Goal: Information Seeking & Learning: Check status

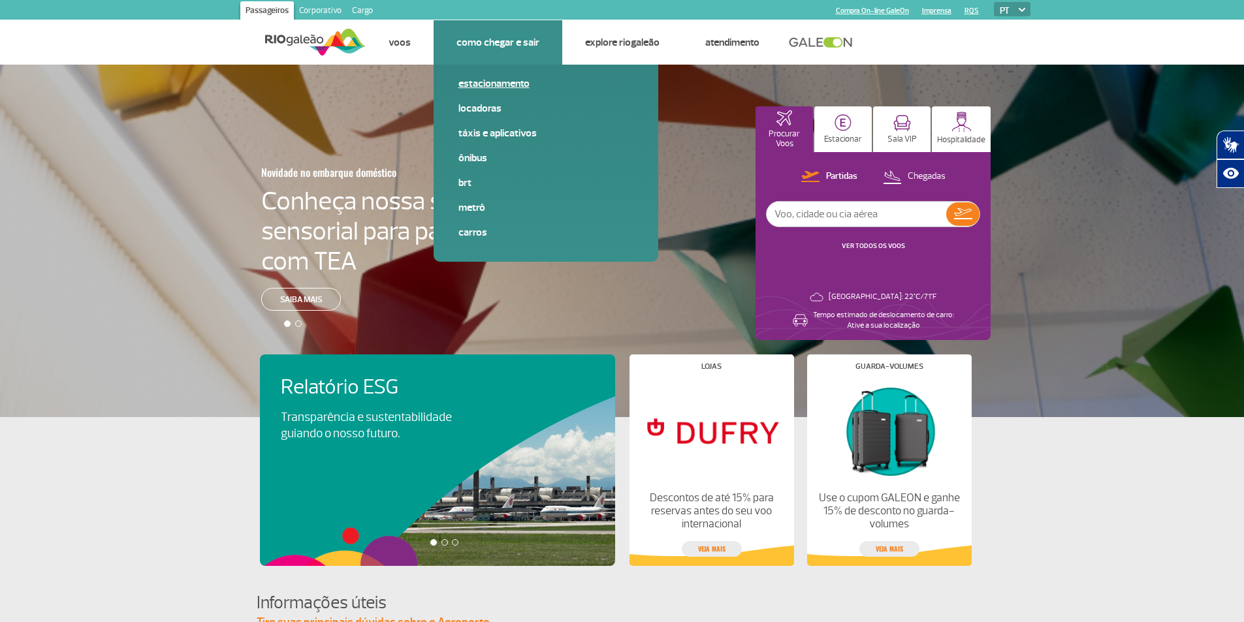
drag, startPoint x: 498, startPoint y: 84, endPoint x: 533, endPoint y: 99, distance: 37.5
click at [498, 84] on link "Estacionamento" at bounding box center [545, 83] width 175 height 14
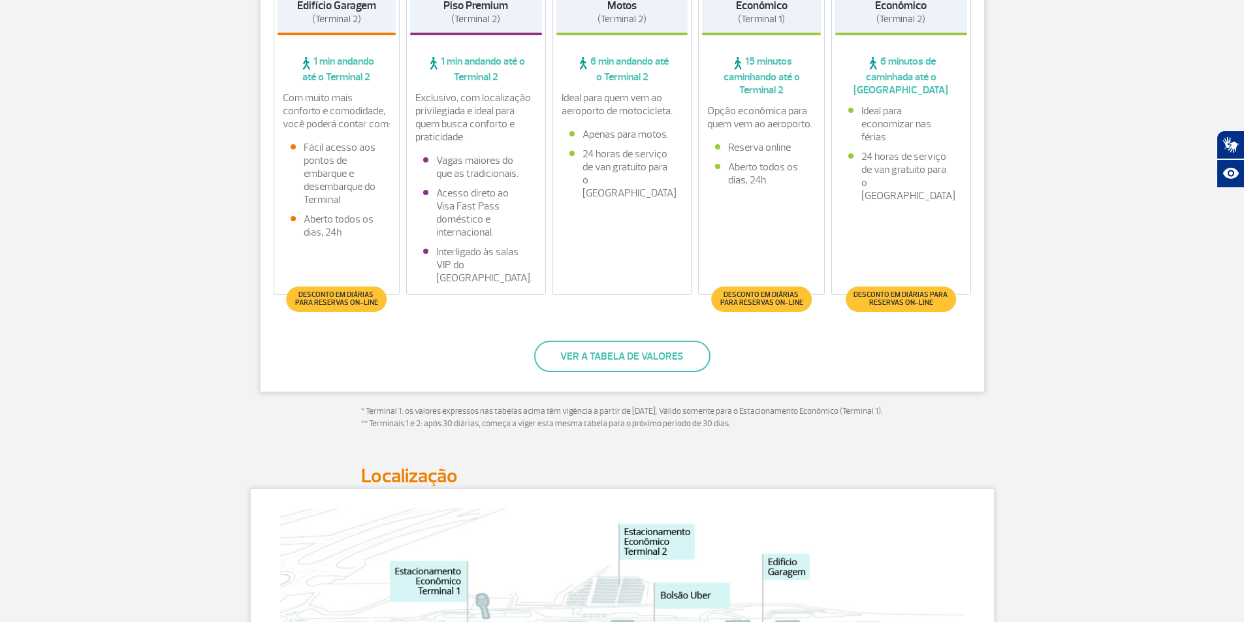
scroll to position [392, 0]
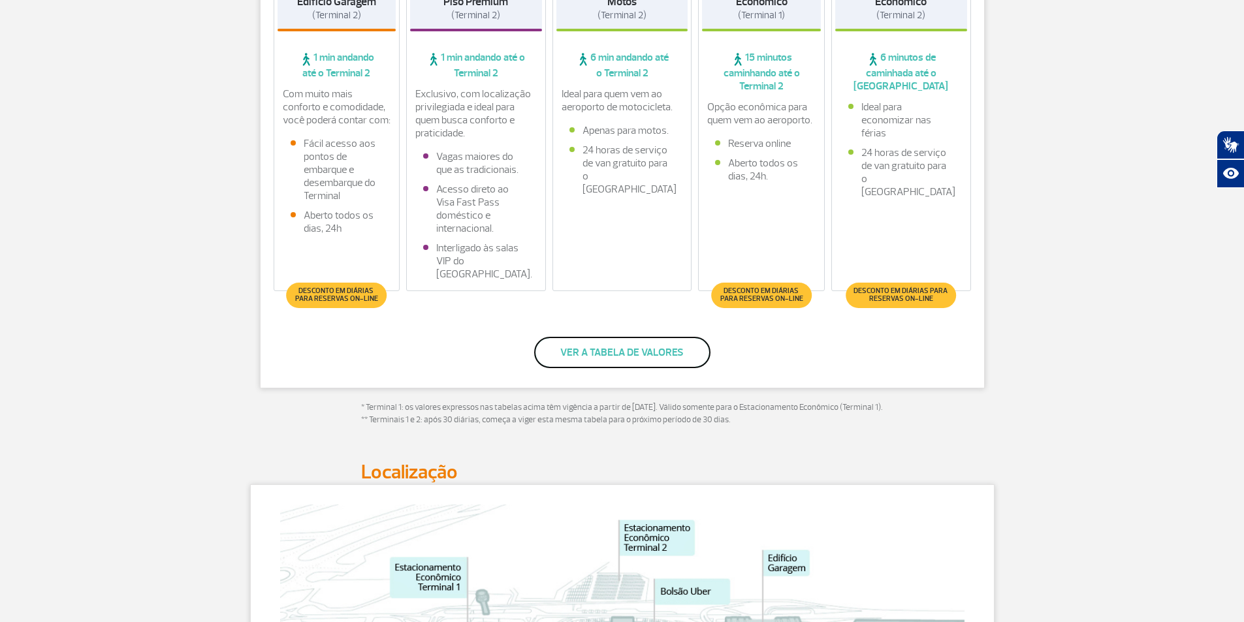
click at [674, 346] on button "Ver a tabela de valores" at bounding box center [622, 352] width 176 height 31
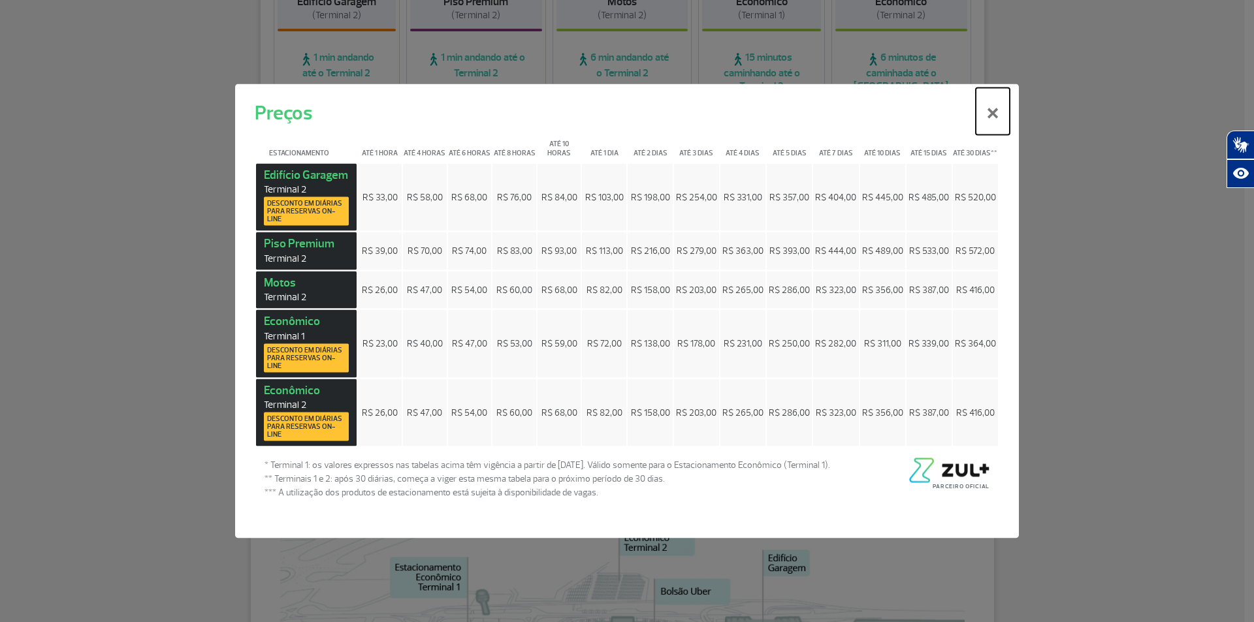
click at [994, 113] on button "×" at bounding box center [992, 110] width 34 height 47
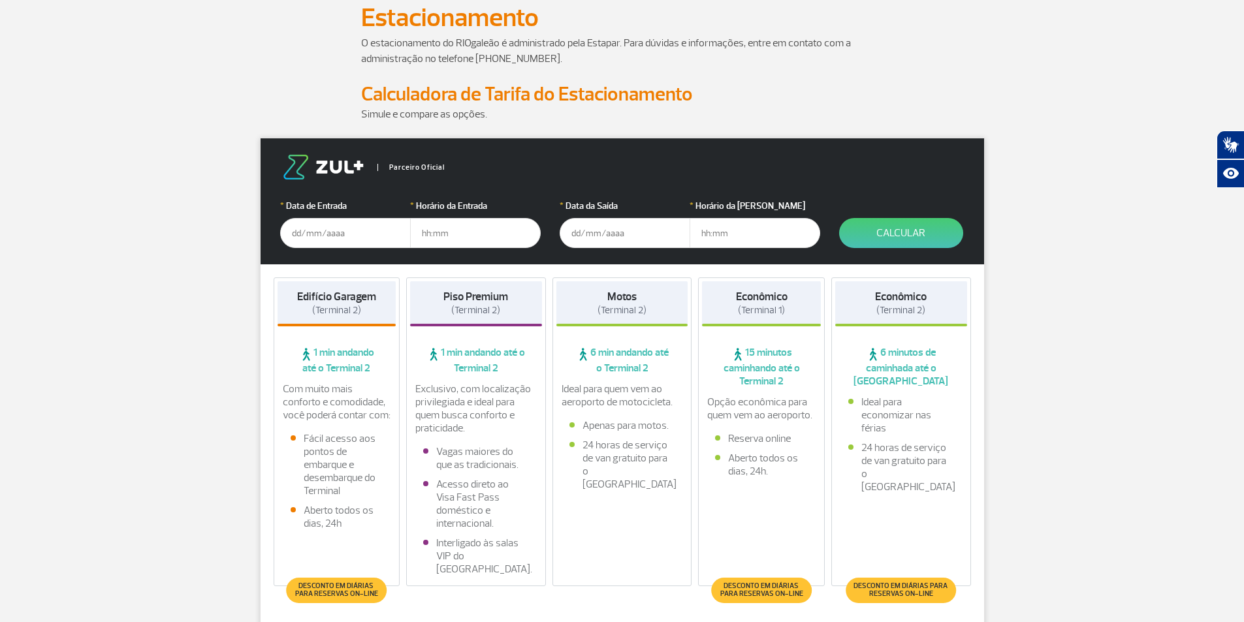
scroll to position [0, 0]
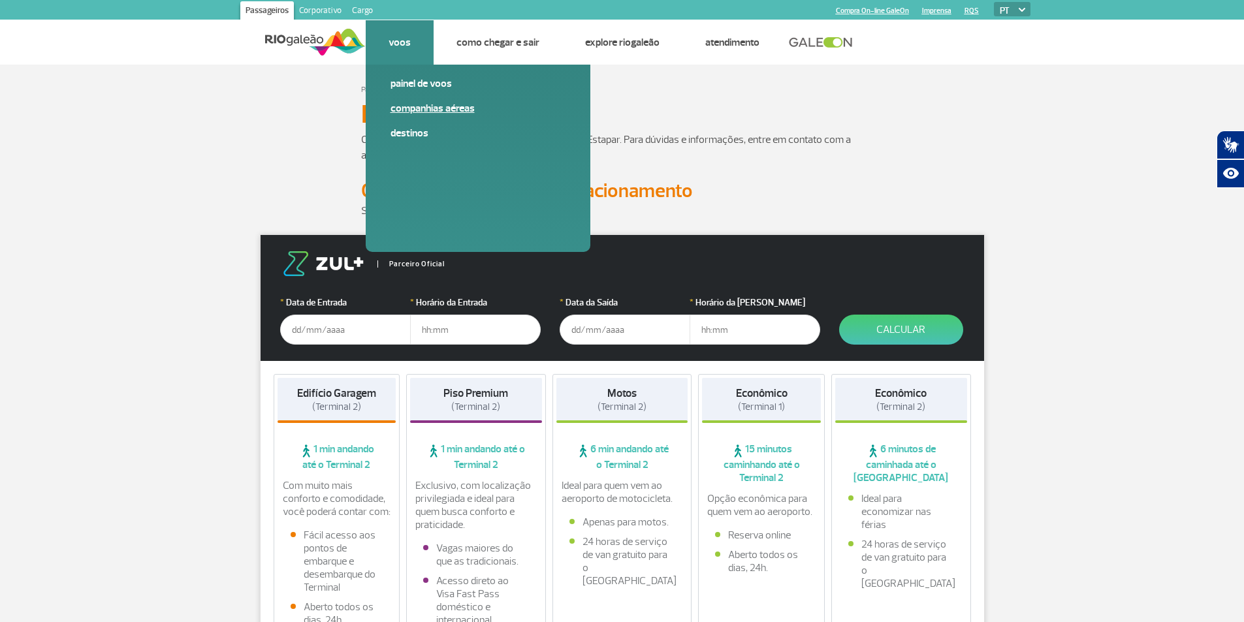
click at [420, 108] on link "Companhias Aéreas" at bounding box center [477, 108] width 175 height 14
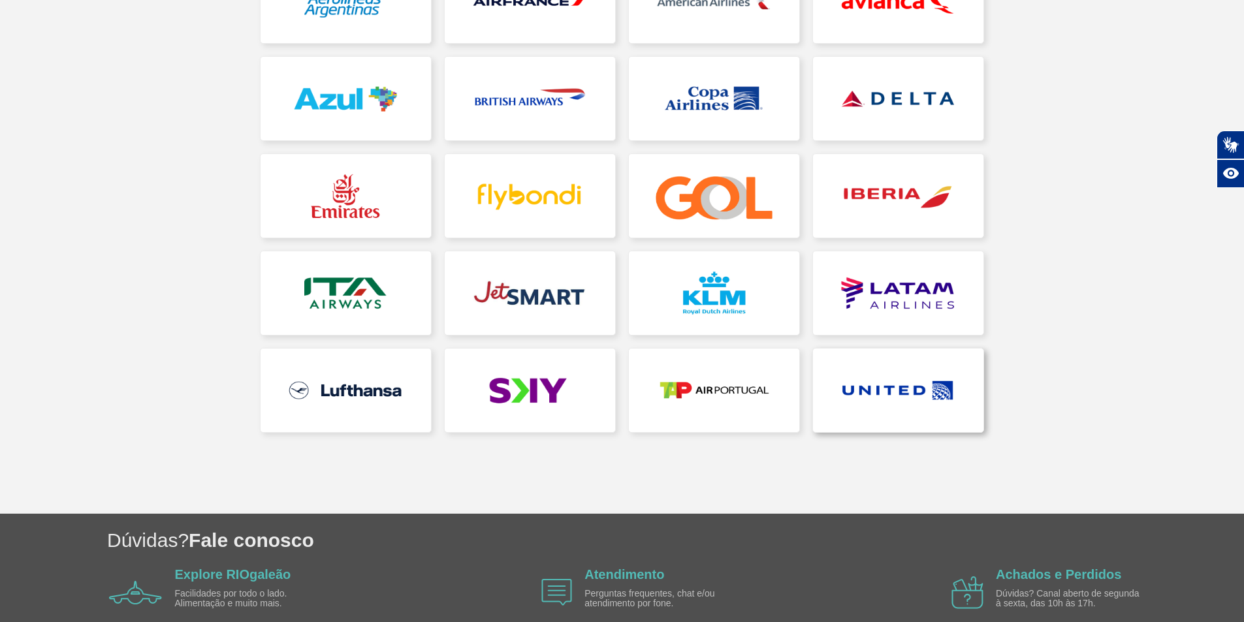
scroll to position [261, 0]
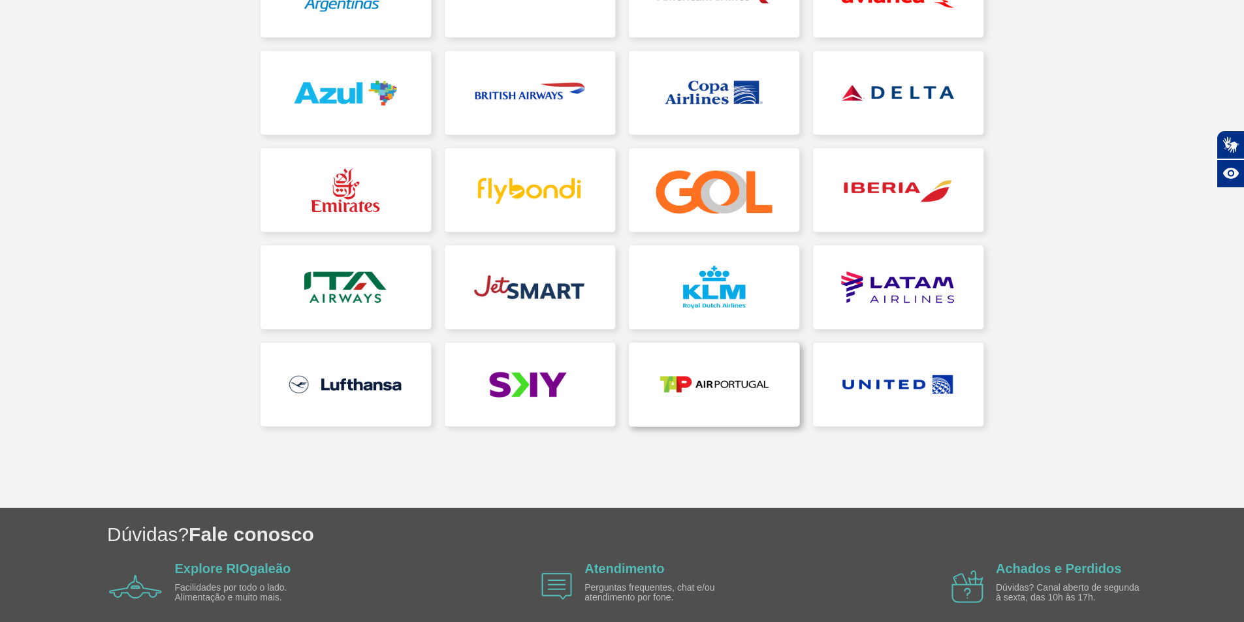
click at [729, 385] on link at bounding box center [714, 385] width 170 height 84
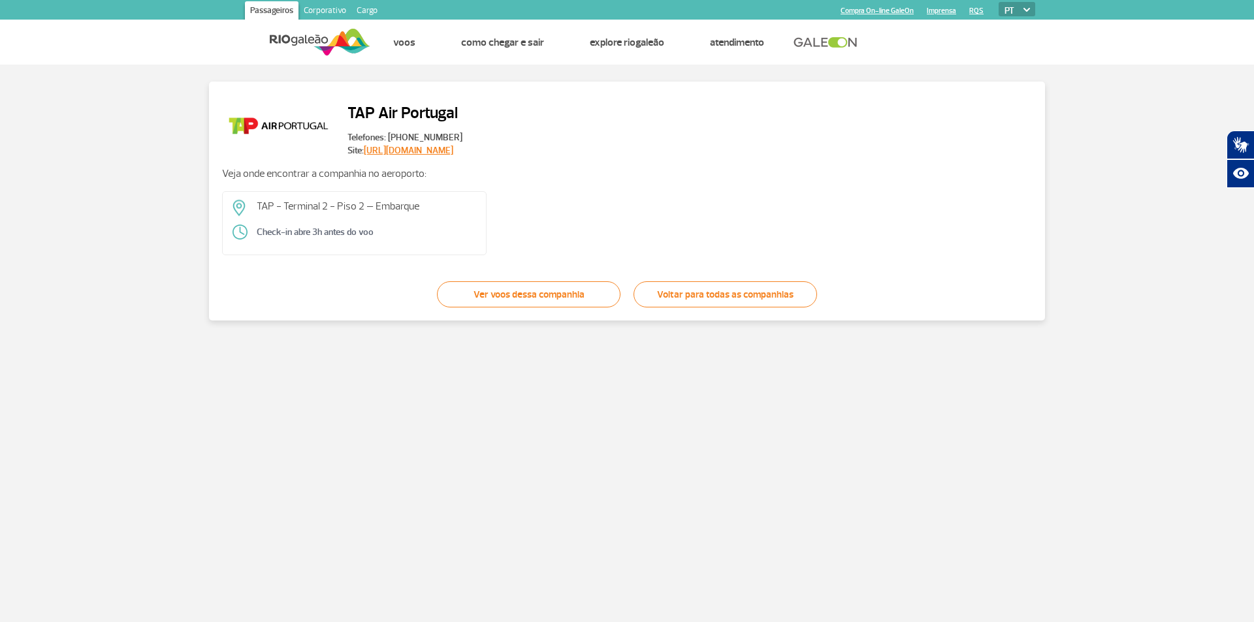
drag, startPoint x: 534, startPoint y: 294, endPoint x: 540, endPoint y: 310, distance: 16.7
click at [533, 294] on link "Ver voos dessa companhia" at bounding box center [528, 294] width 183 height 26
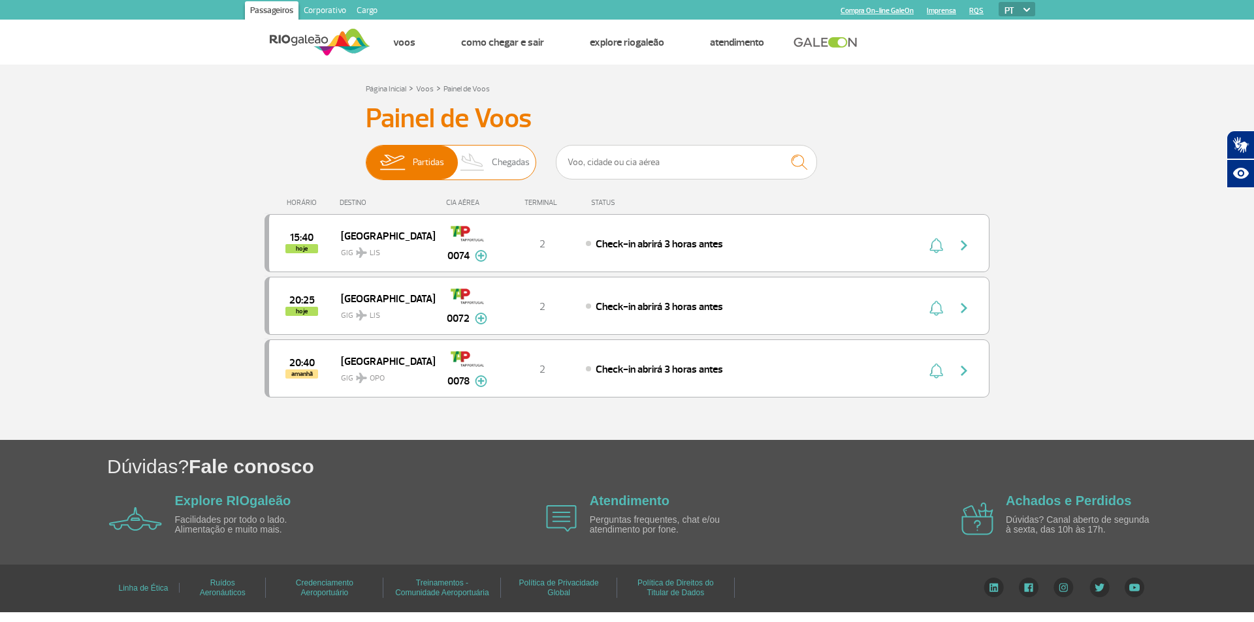
click at [504, 161] on span "Chegadas" at bounding box center [511, 163] width 38 height 34
click at [366, 156] on input "Partidas Chegadas" at bounding box center [366, 156] width 0 height 0
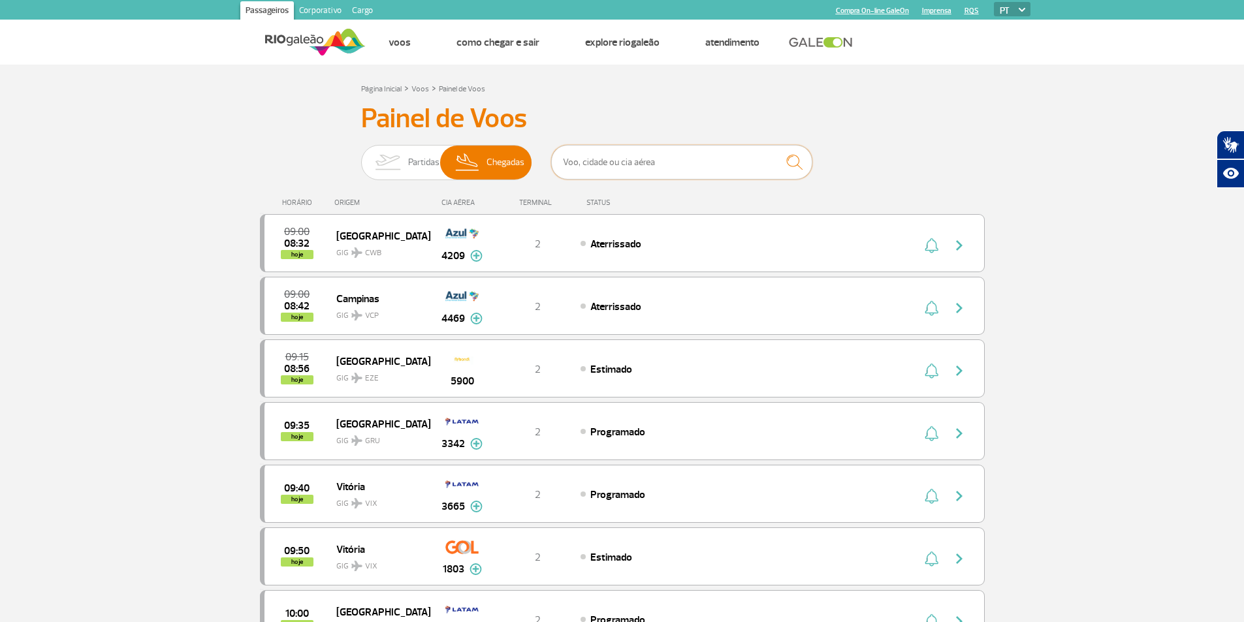
click at [621, 167] on input "text" at bounding box center [681, 162] width 261 height 35
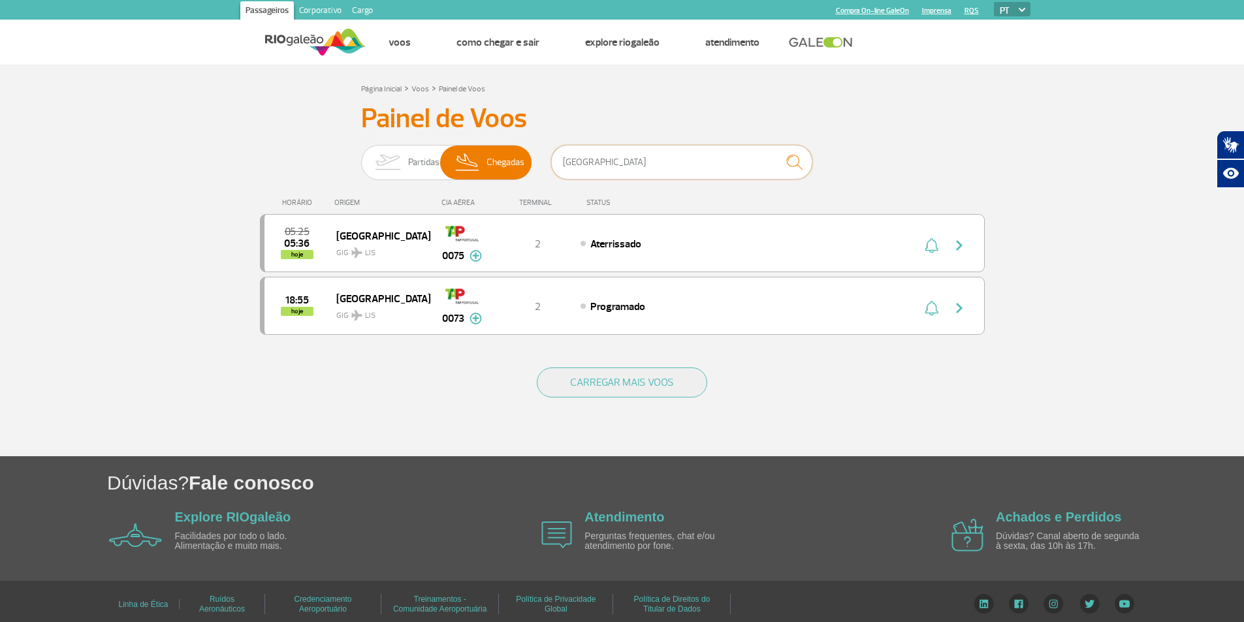
type input "lisboa"
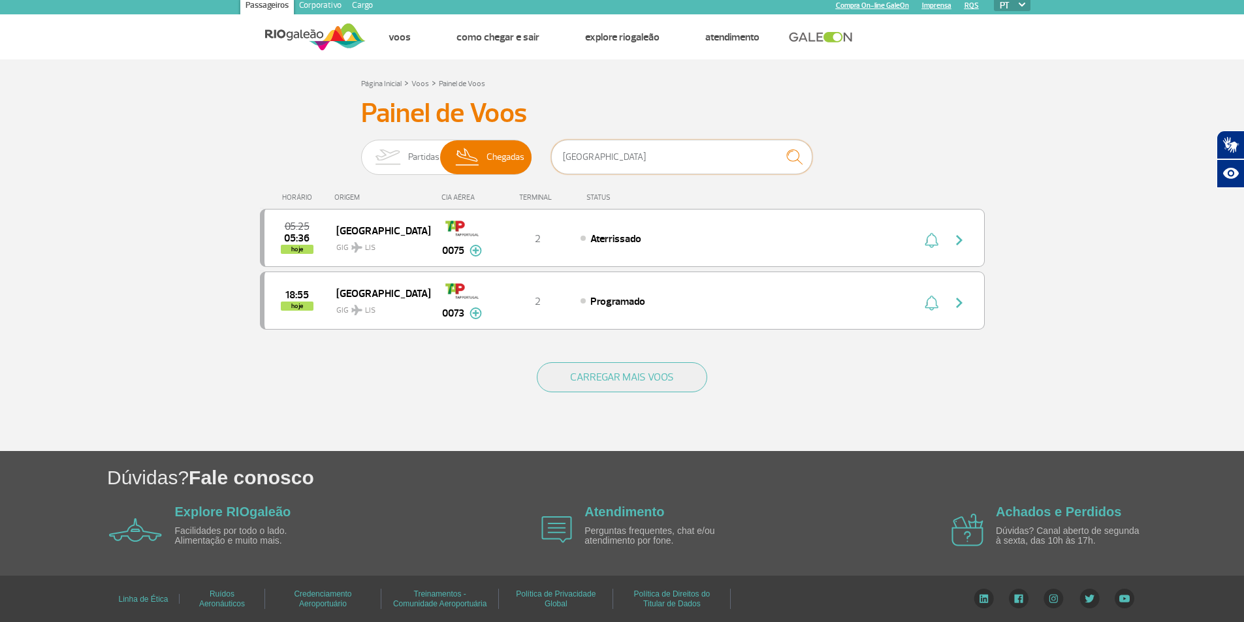
scroll to position [7, 0]
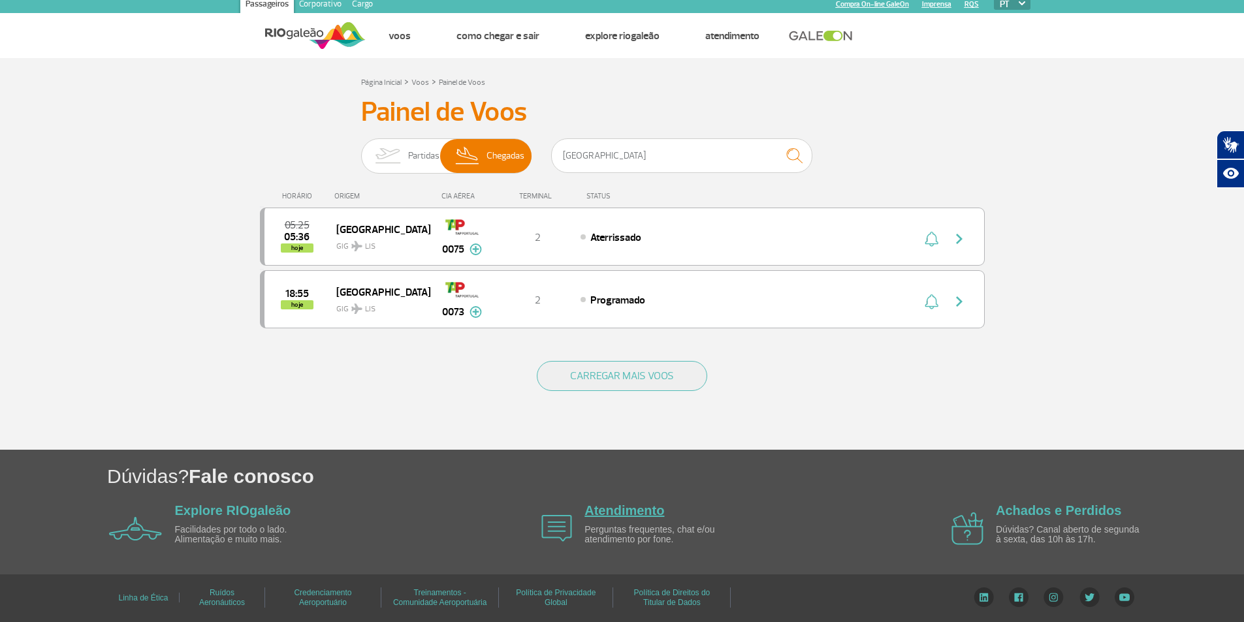
click at [637, 509] on link "Atendimento" at bounding box center [624, 510] width 80 height 14
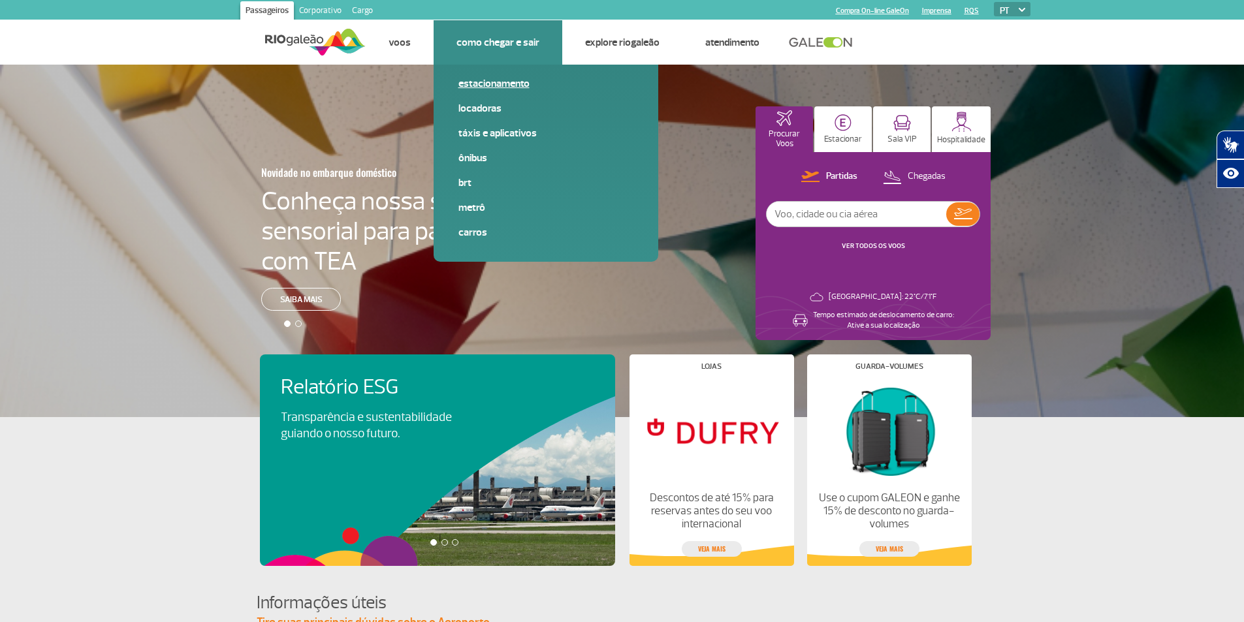
click at [507, 82] on link "Estacionamento" at bounding box center [545, 83] width 175 height 14
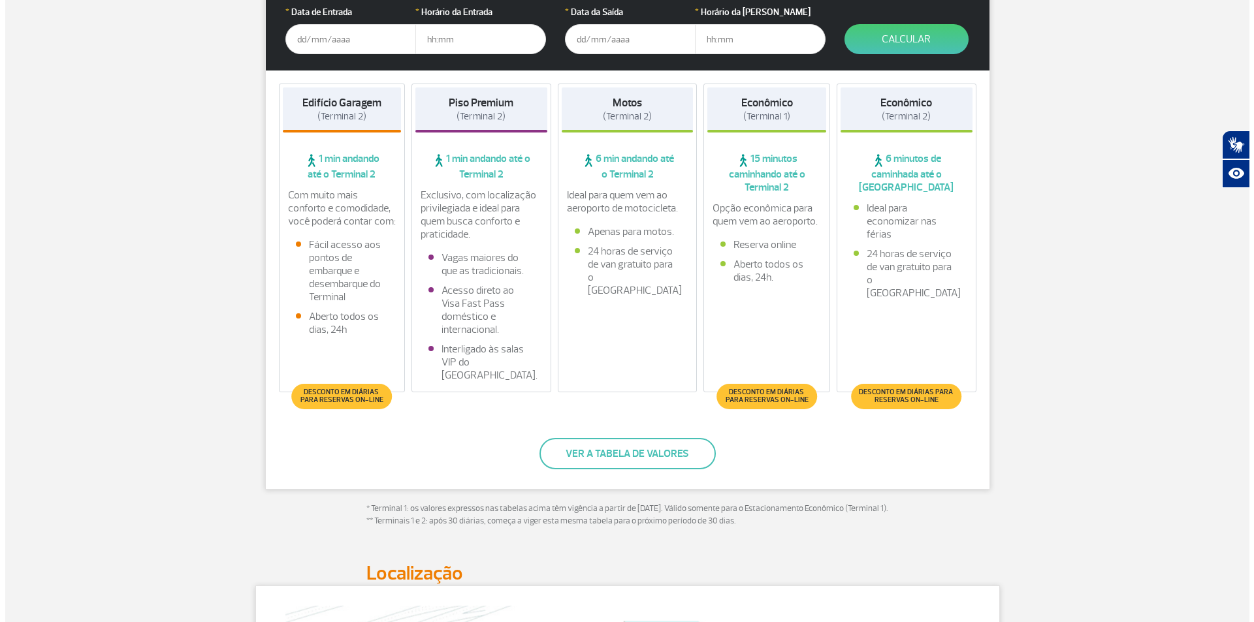
scroll to position [261, 0]
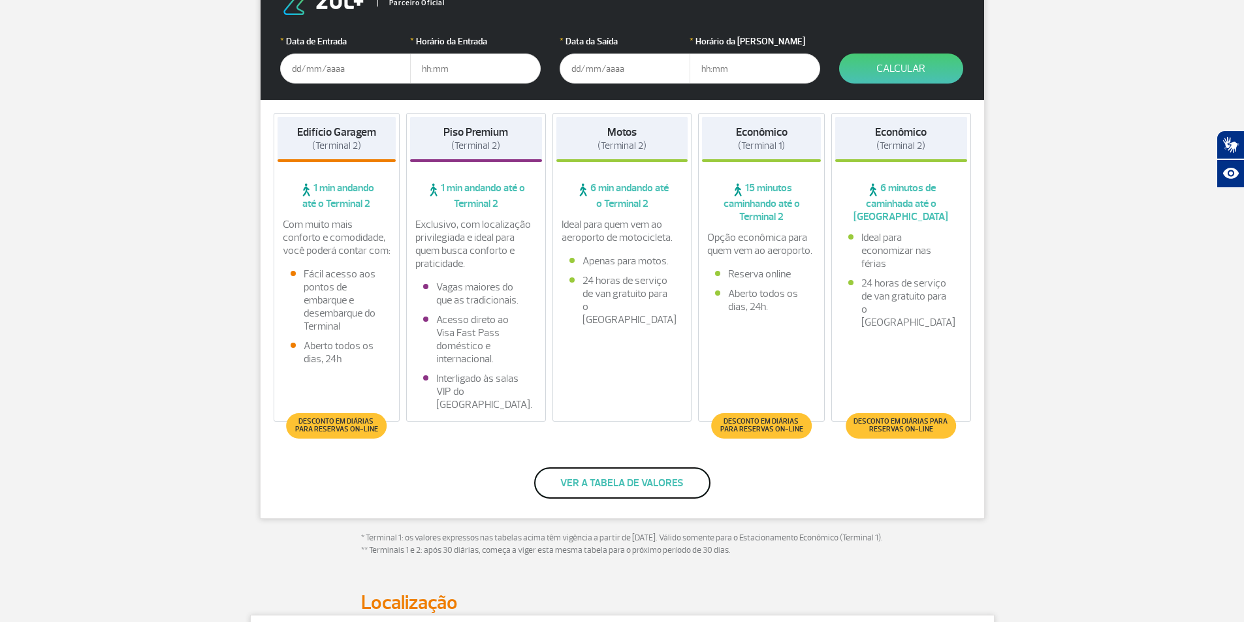
click at [634, 488] on button "Ver a tabela de valores" at bounding box center [622, 483] width 176 height 31
